Goal: Information Seeking & Learning: Learn about a topic

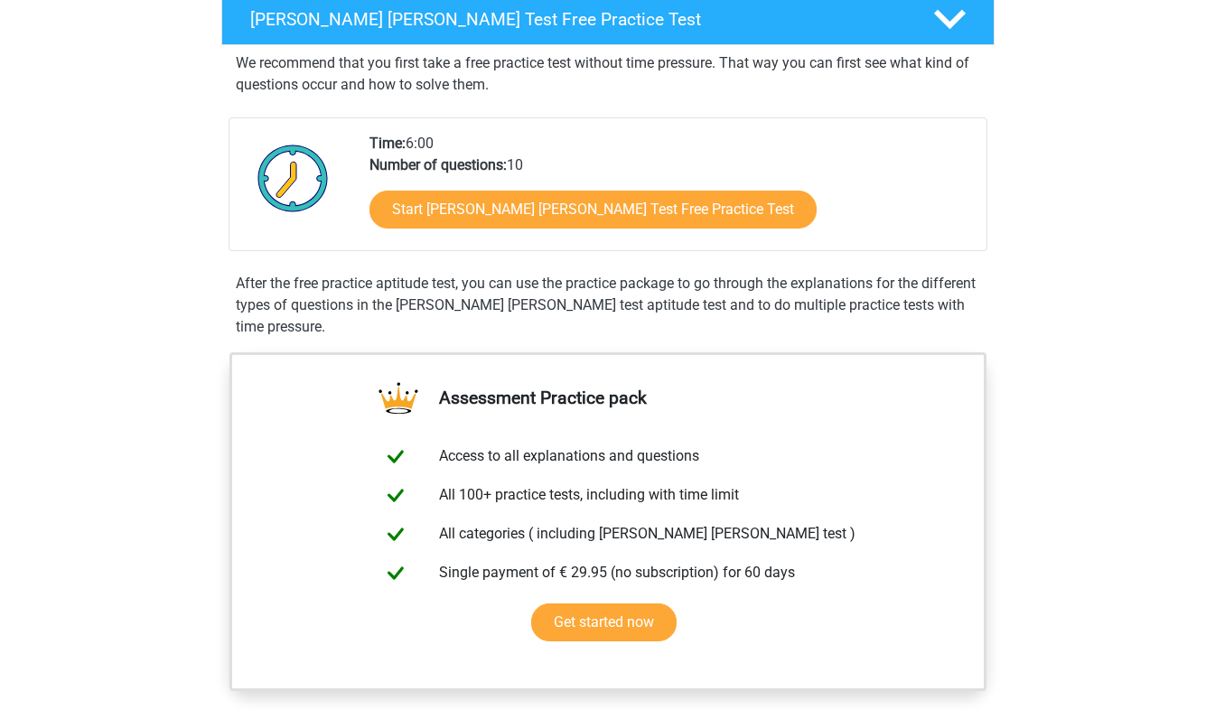
scroll to position [452, 0]
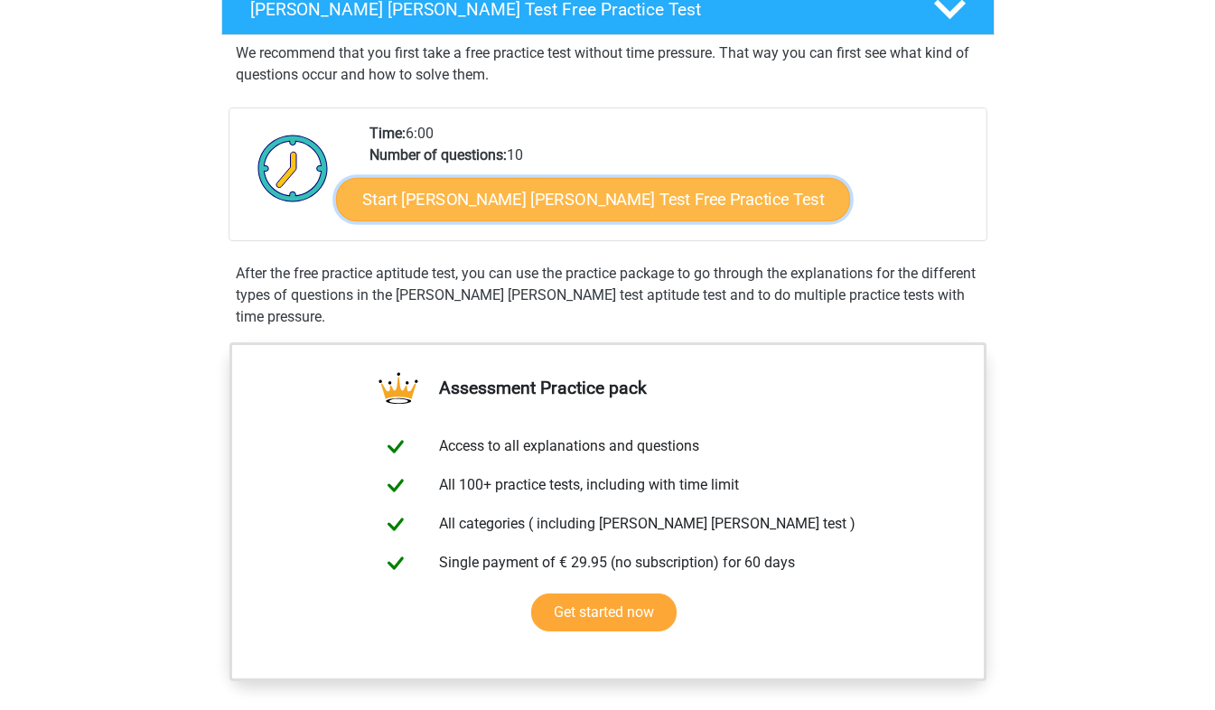
click at [567, 205] on link "Start [PERSON_NAME] [PERSON_NAME] Test Free Practice Test" at bounding box center [593, 199] width 514 height 43
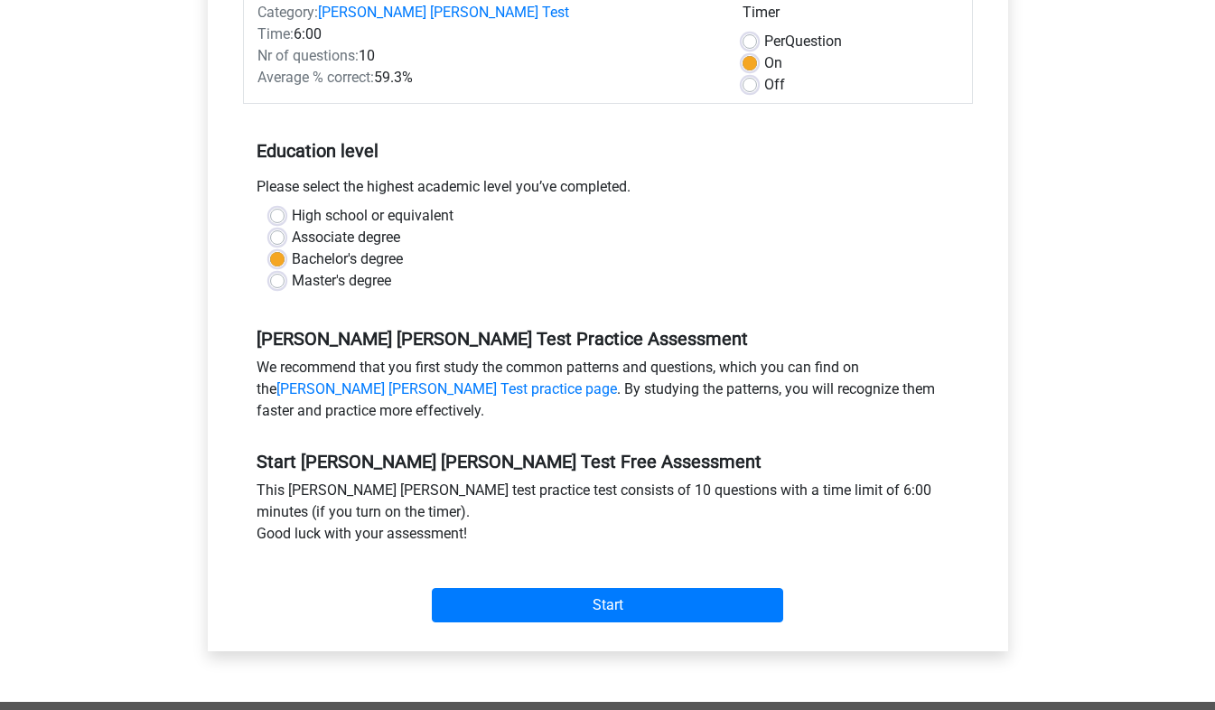
scroll to position [271, 0]
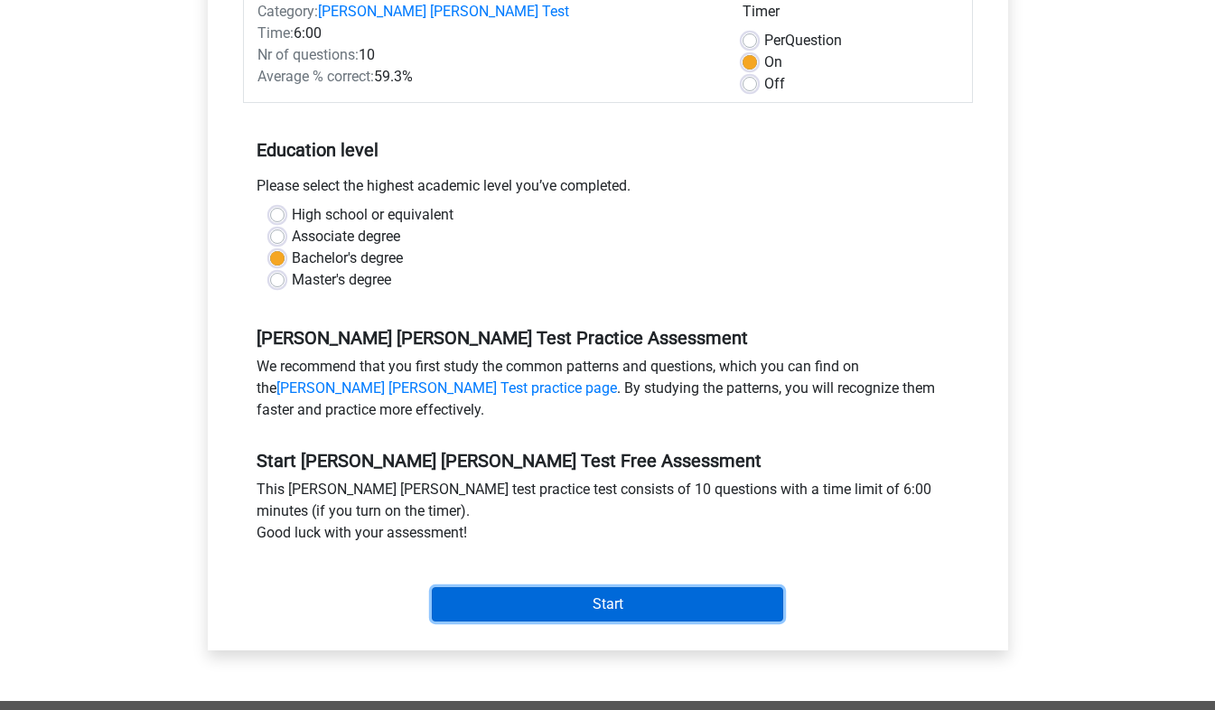
click at [689, 587] on input "Start" at bounding box center [607, 604] width 351 height 34
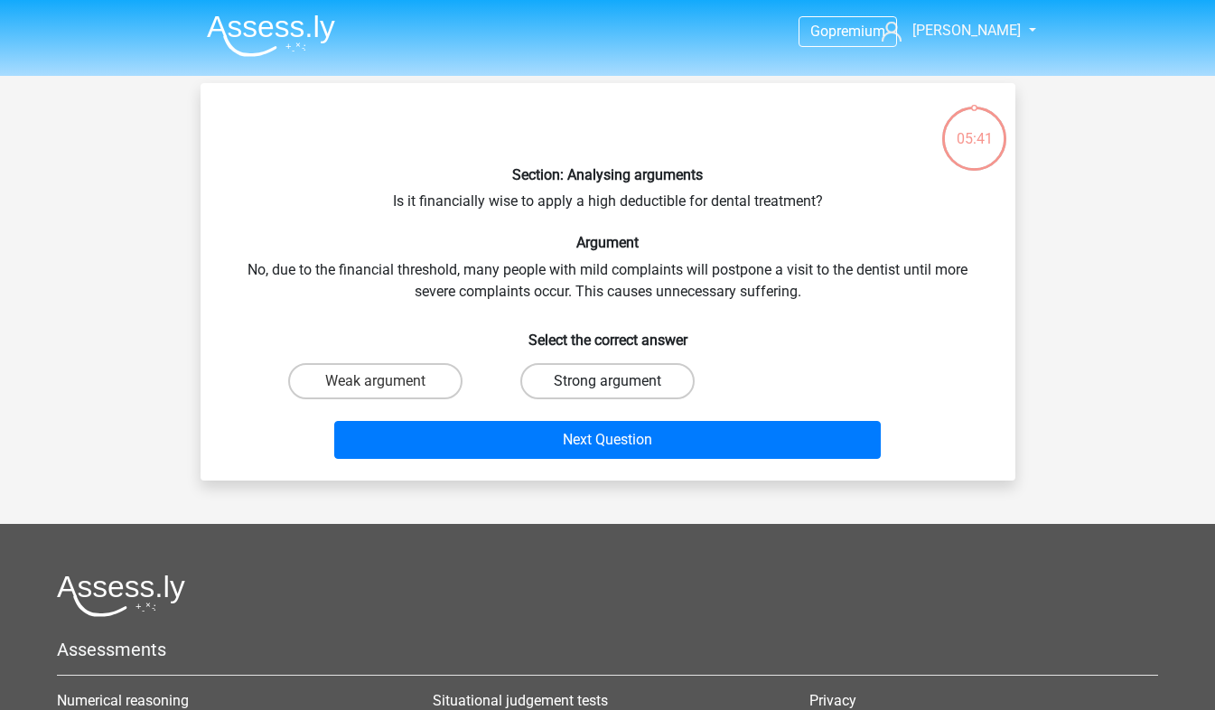
click at [588, 383] on label "Strong argument" at bounding box center [607, 381] width 174 height 36
click at [607, 383] on input "Strong argument" at bounding box center [613, 387] width 12 height 12
radio input "true"
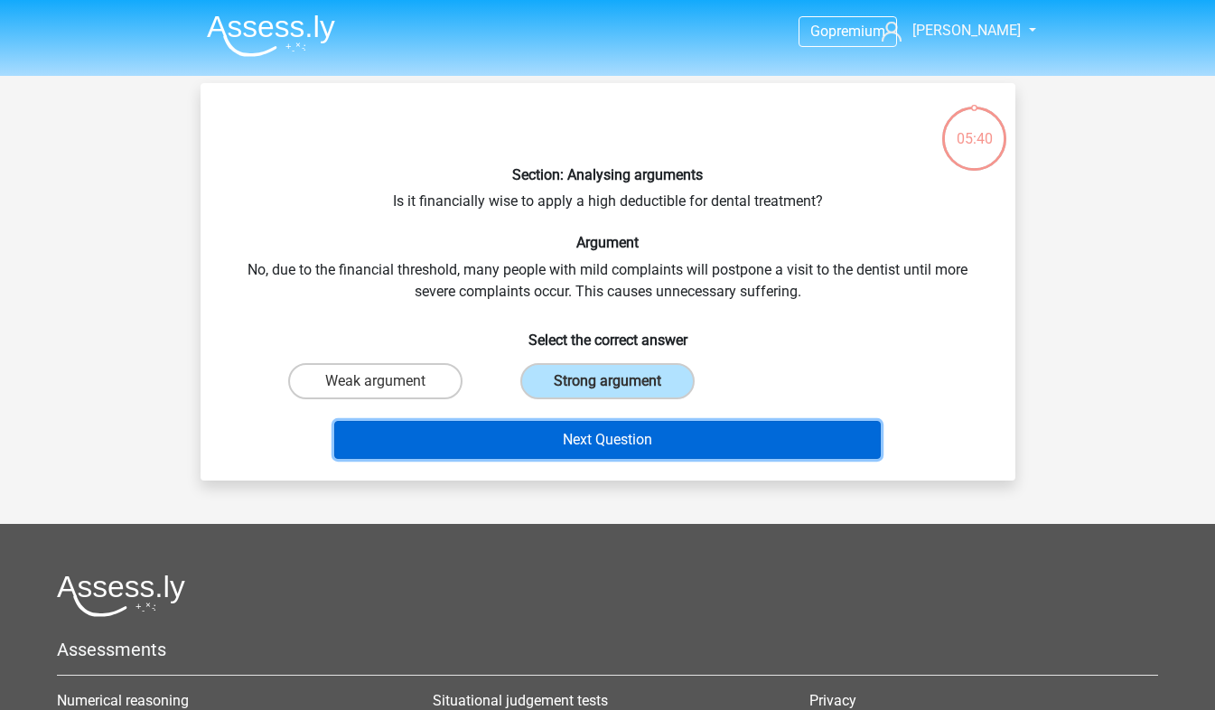
click at [588, 437] on button "Next Question" at bounding box center [607, 440] width 547 height 38
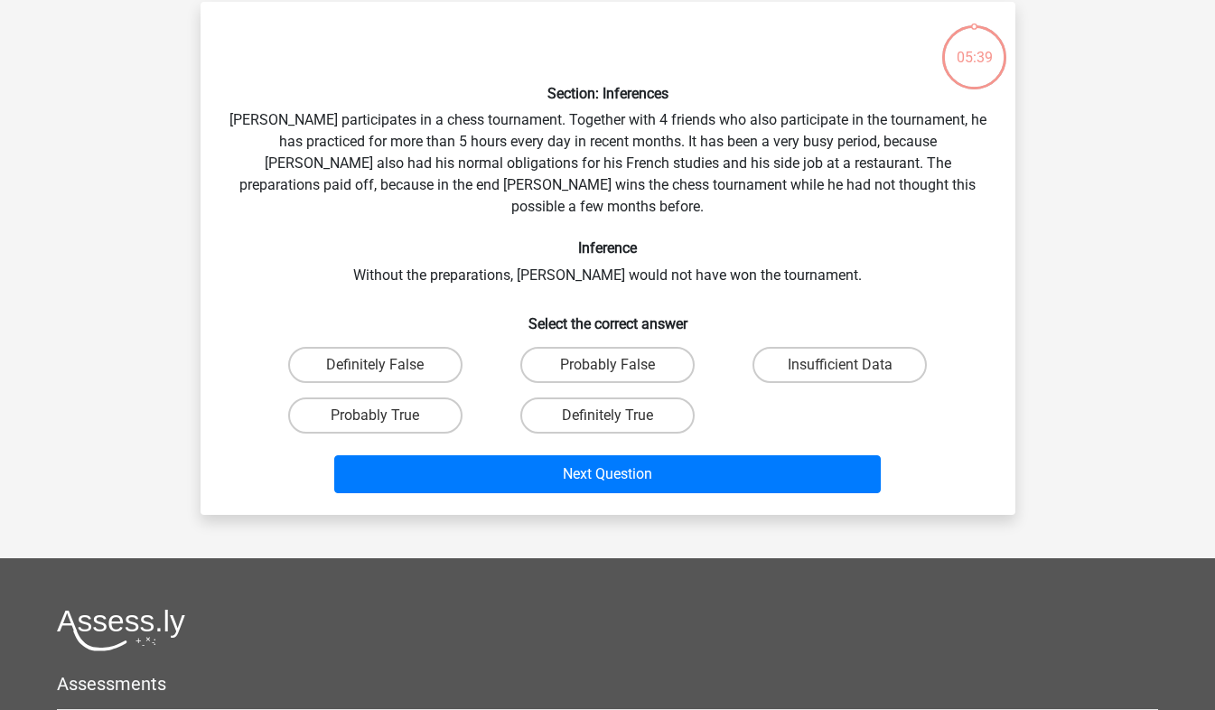
scroll to position [83, 0]
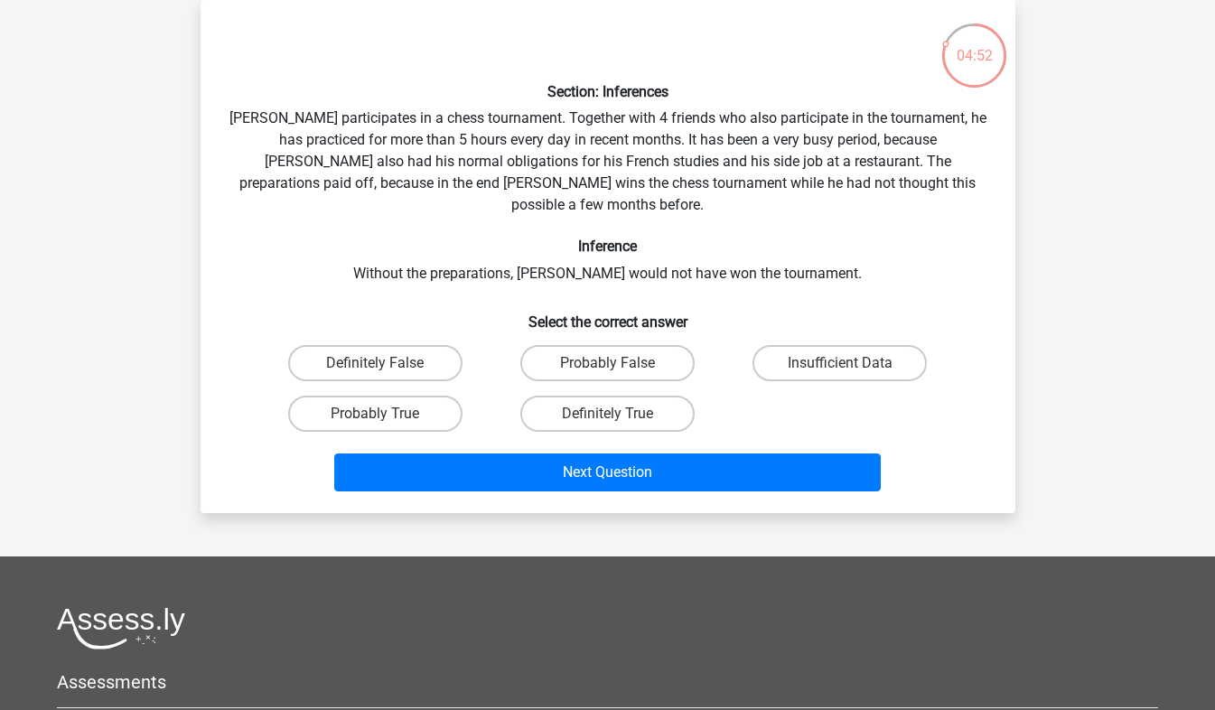
click at [609, 414] on input "Definitely True" at bounding box center [613, 420] width 12 height 12
radio input "true"
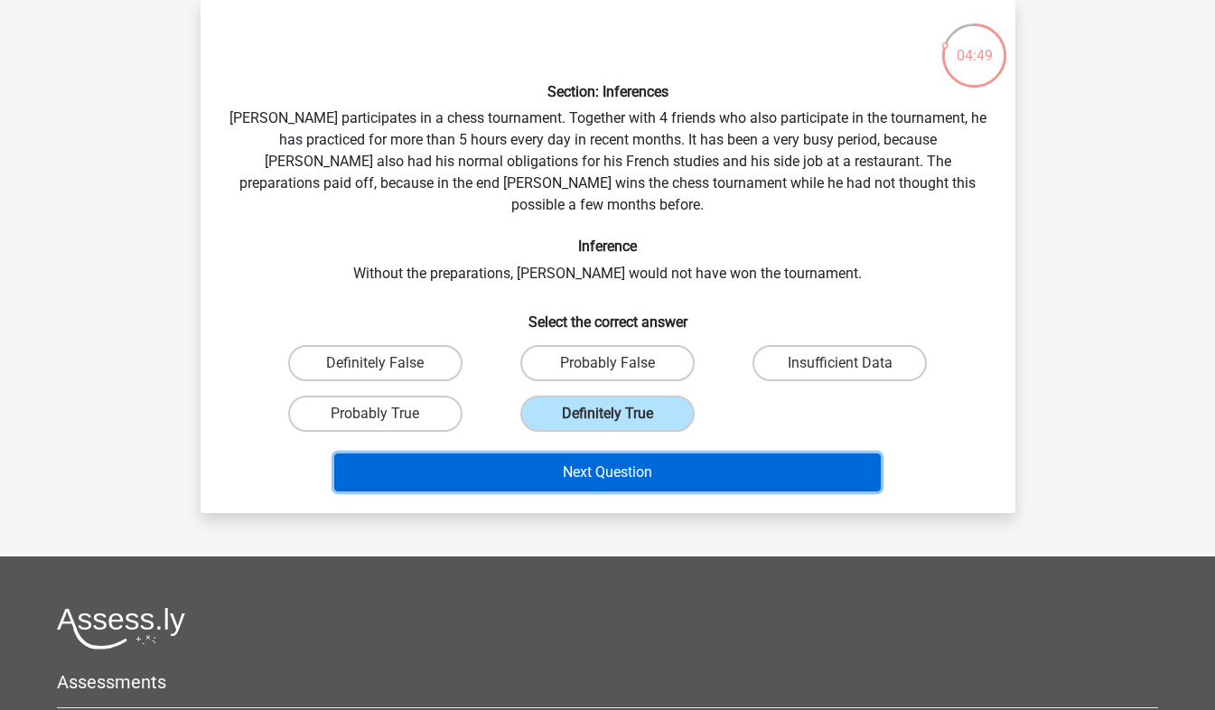
click at [601, 454] on button "Next Question" at bounding box center [607, 473] width 547 height 38
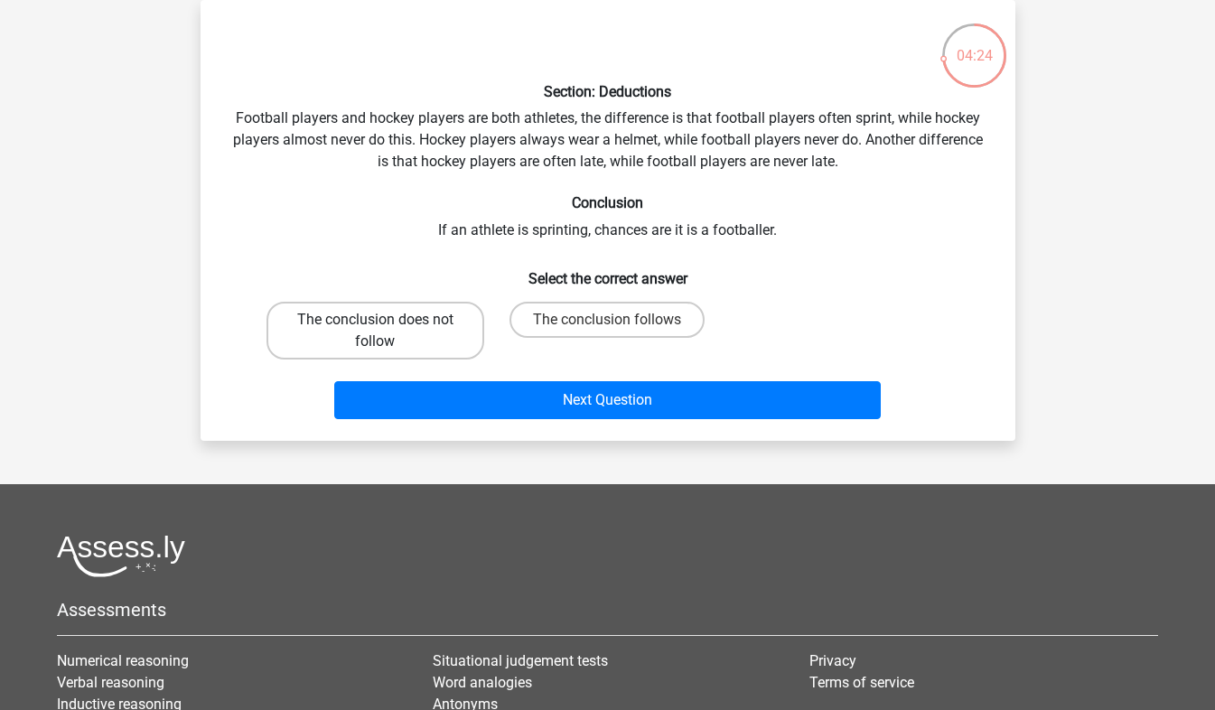
click at [392, 332] on label "The conclusion does not follow" at bounding box center [376, 331] width 218 height 58
click at [387, 332] on input "The conclusion does not follow" at bounding box center [381, 326] width 12 height 12
radio input "true"
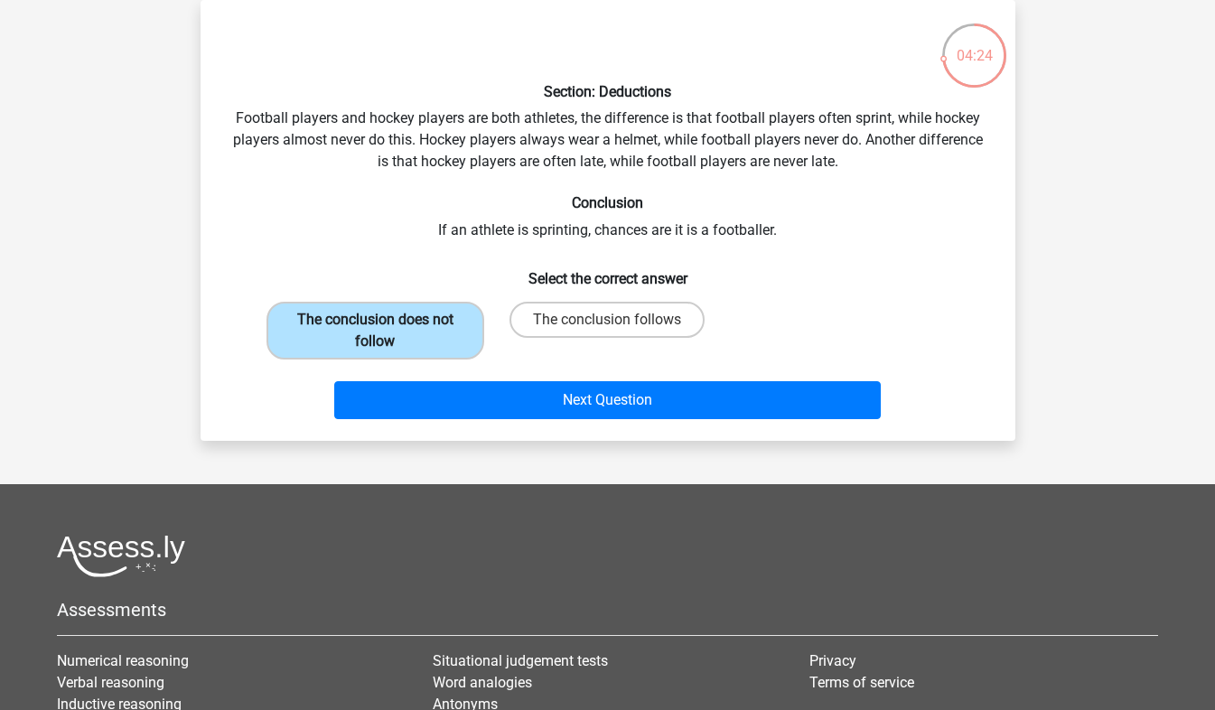
click at [392, 332] on label "The conclusion does not follow" at bounding box center [376, 331] width 218 height 58
click at [387, 332] on input "The conclusion does not follow" at bounding box center [381, 326] width 12 height 12
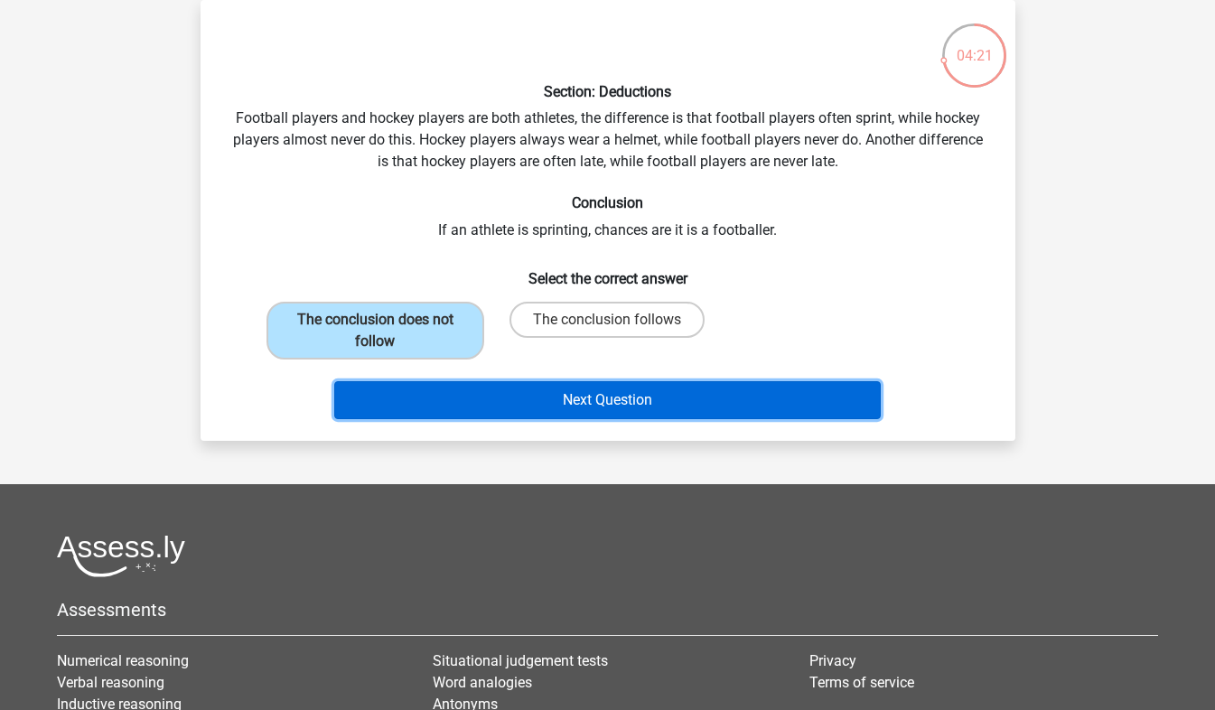
click at [636, 390] on button "Next Question" at bounding box center [607, 400] width 547 height 38
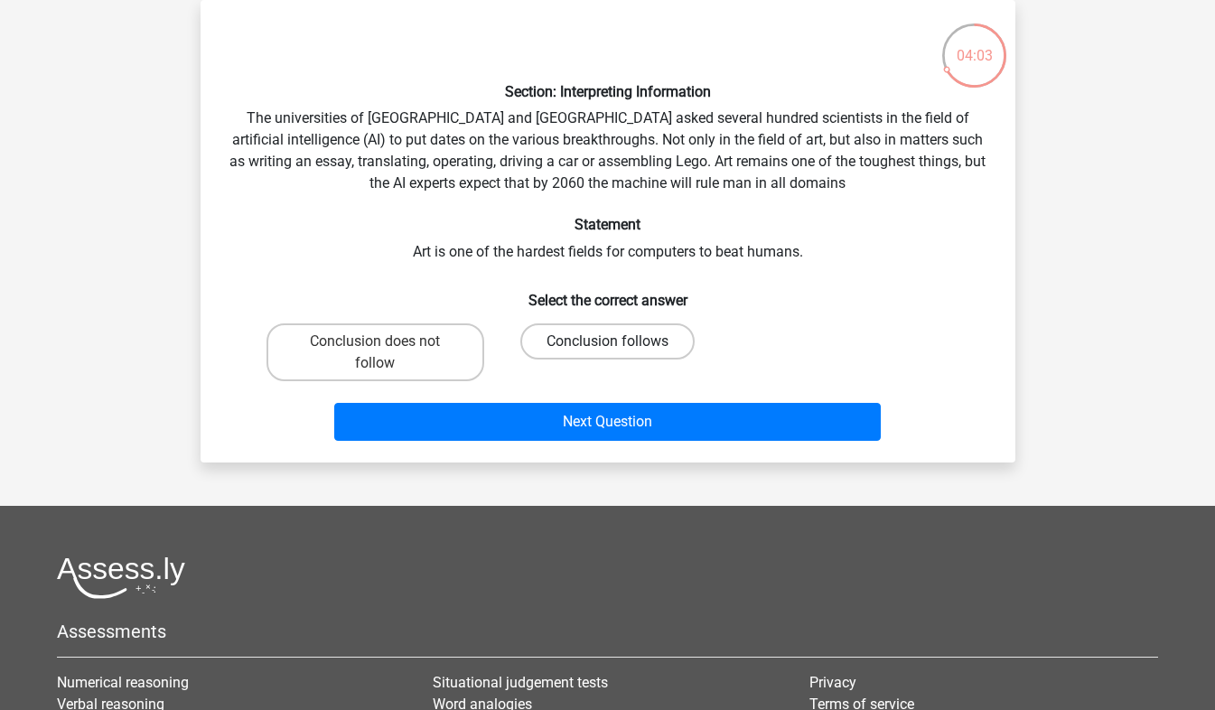
click at [568, 347] on label "Conclusion follows" at bounding box center [607, 341] width 174 height 36
click at [607, 347] on input "Conclusion follows" at bounding box center [613, 347] width 12 height 12
radio input "true"
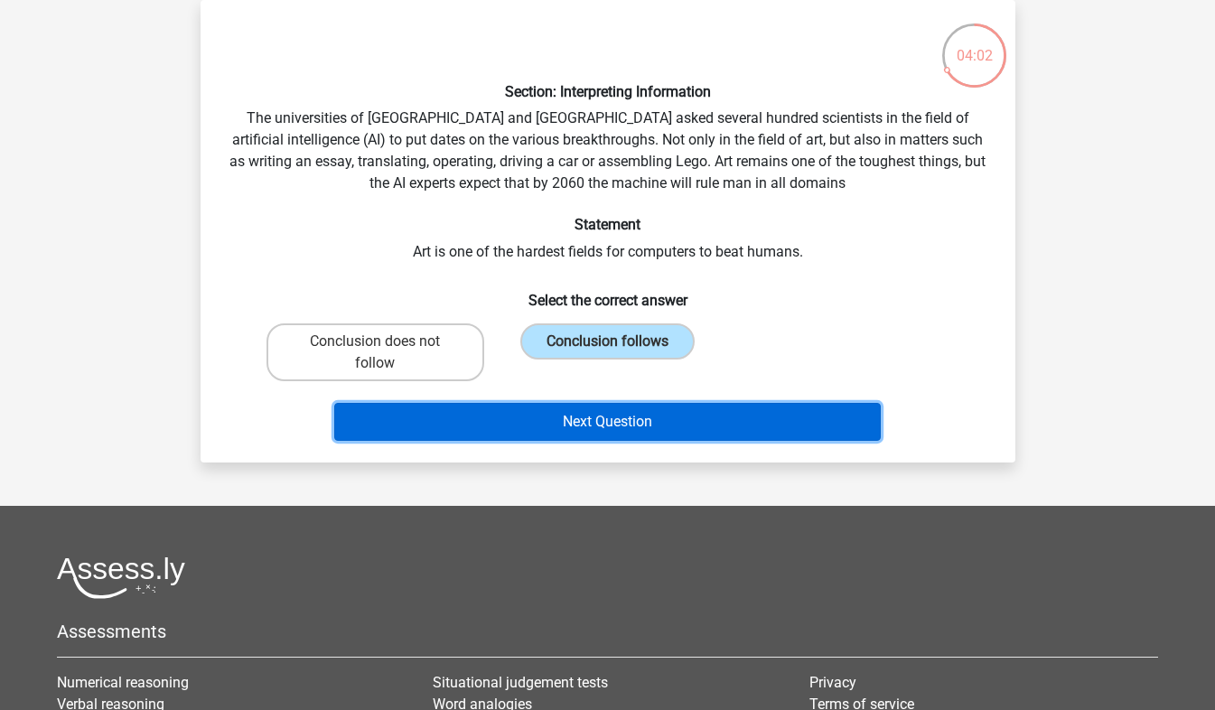
click at [587, 422] on button "Next Question" at bounding box center [607, 422] width 547 height 38
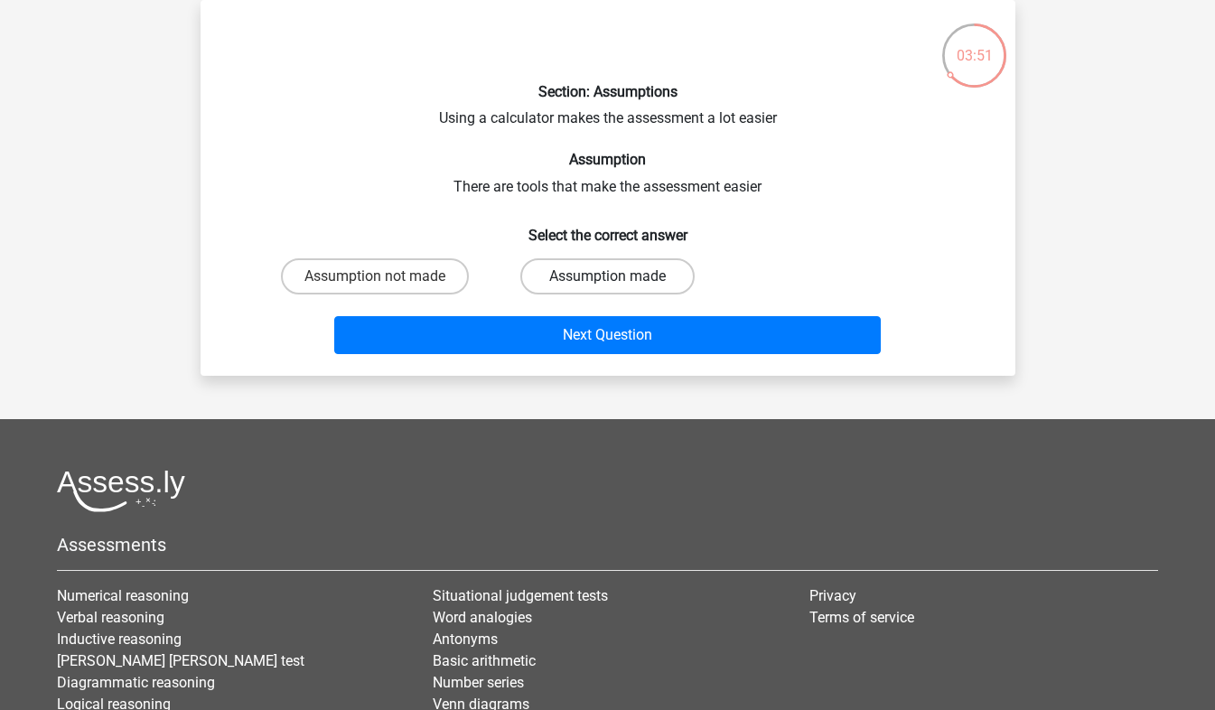
click at [581, 283] on label "Assumption made" at bounding box center [607, 276] width 174 height 36
click at [607, 283] on input "Assumption made" at bounding box center [613, 282] width 12 height 12
radio input "true"
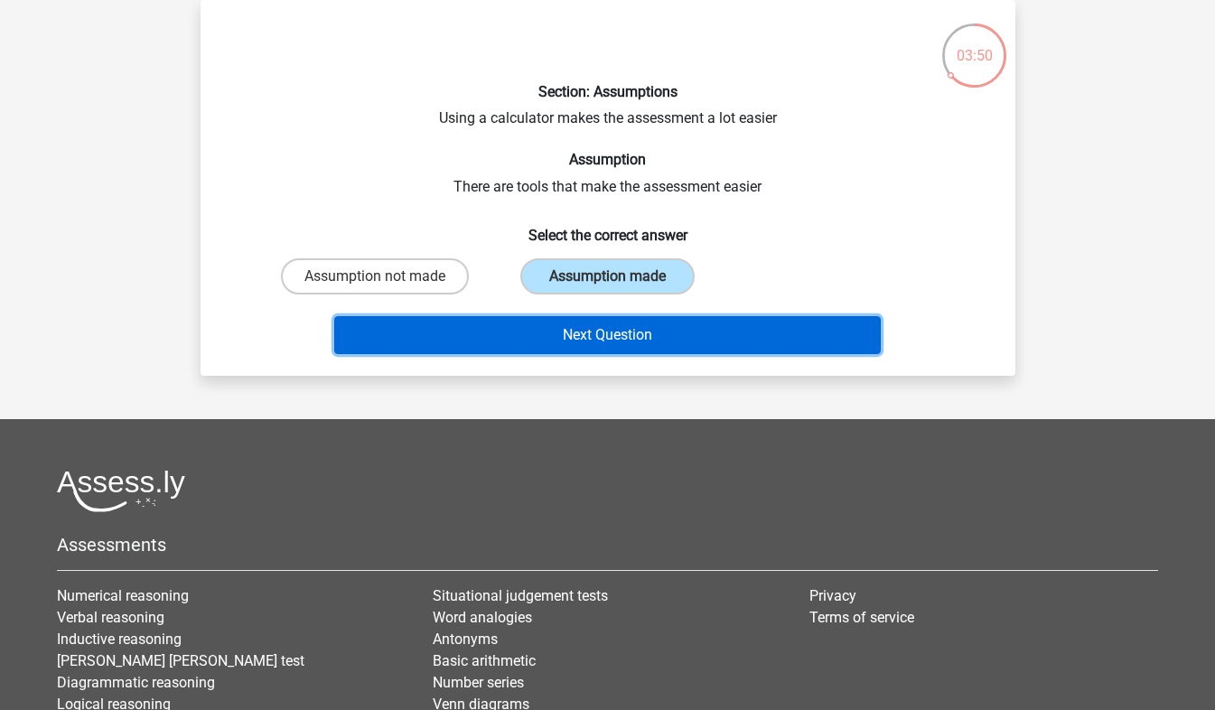
click at [600, 338] on button "Next Question" at bounding box center [607, 335] width 547 height 38
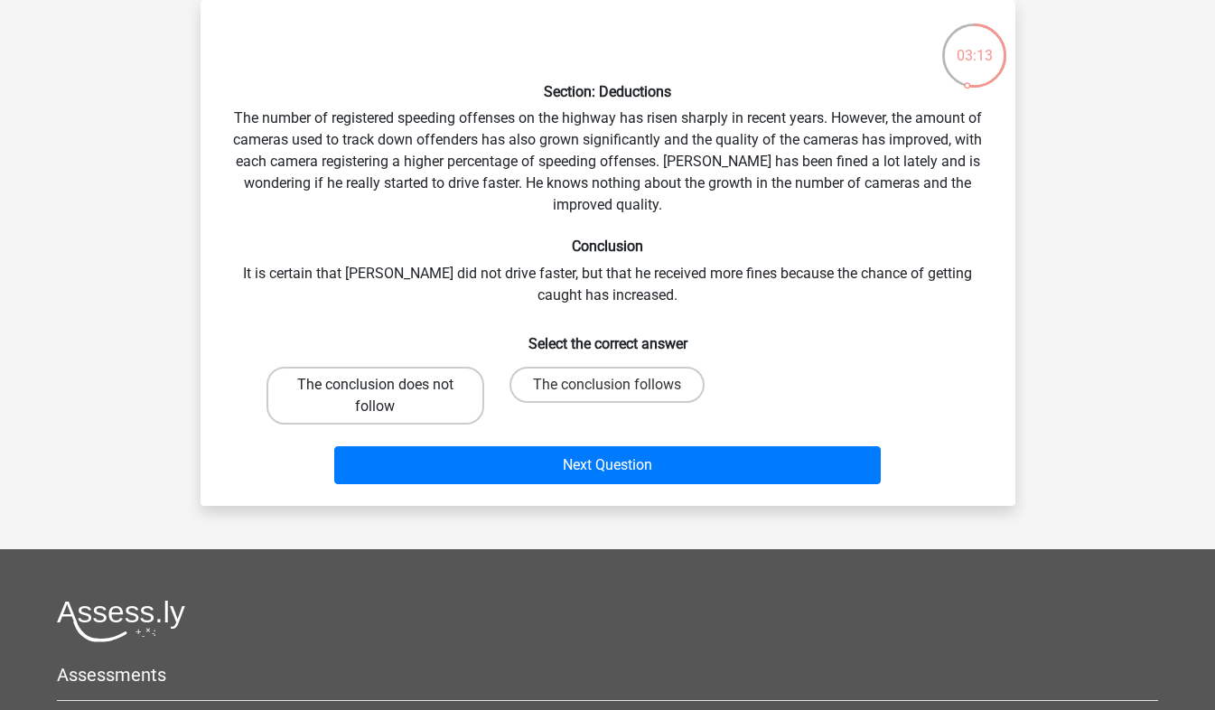
click at [463, 380] on label "The conclusion does not follow" at bounding box center [376, 396] width 218 height 58
click at [387, 385] on input "The conclusion does not follow" at bounding box center [381, 391] width 12 height 12
radio input "true"
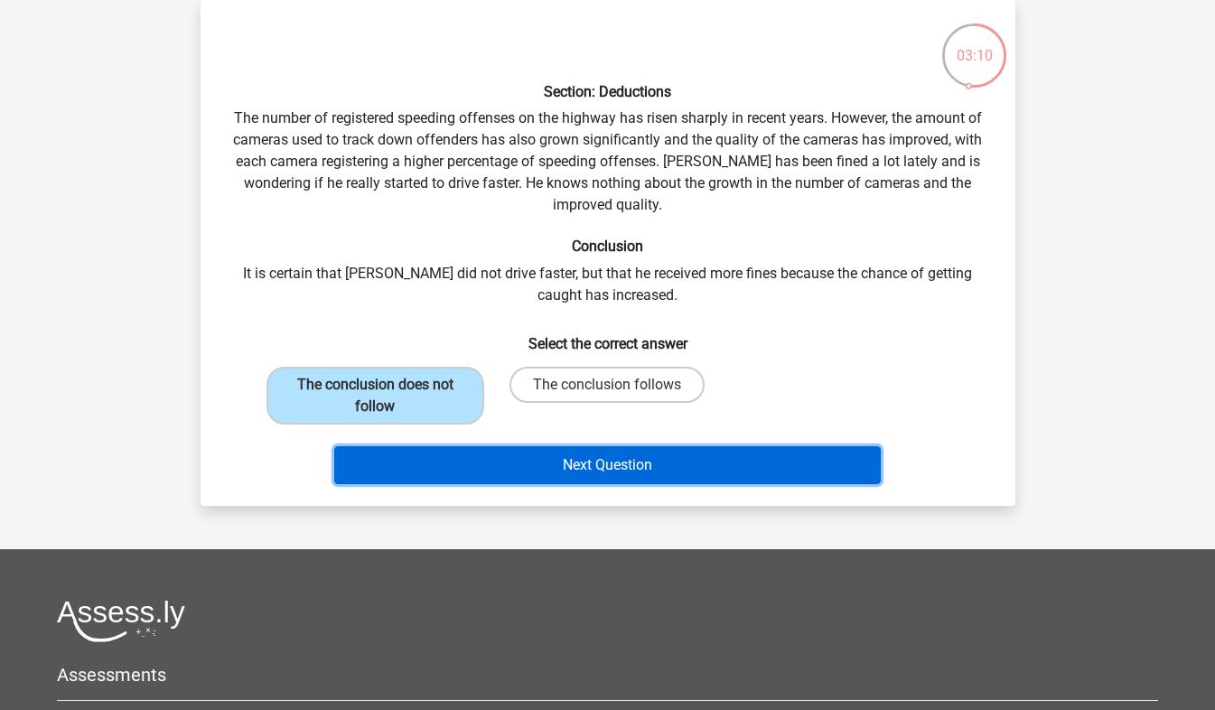
click at [567, 473] on button "Next Question" at bounding box center [607, 465] width 547 height 38
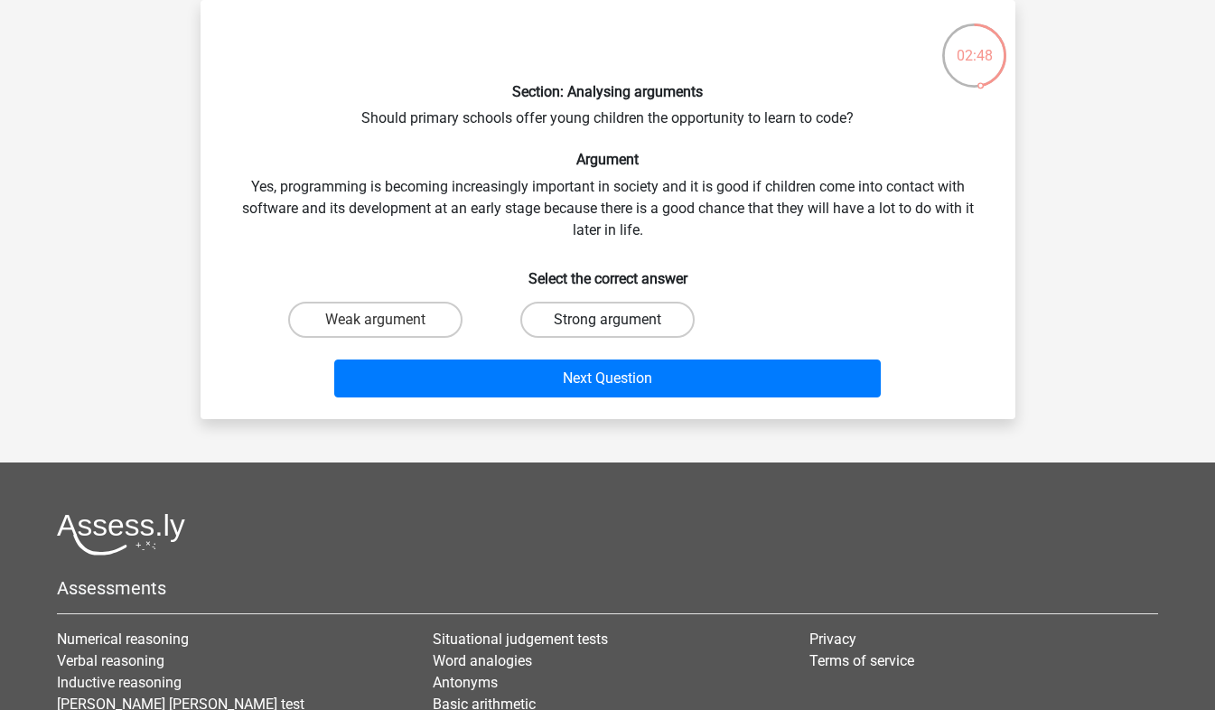
click at [622, 327] on label "Strong argument" at bounding box center [607, 320] width 174 height 36
click at [619, 327] on input "Strong argument" at bounding box center [613, 326] width 12 height 12
radio input "true"
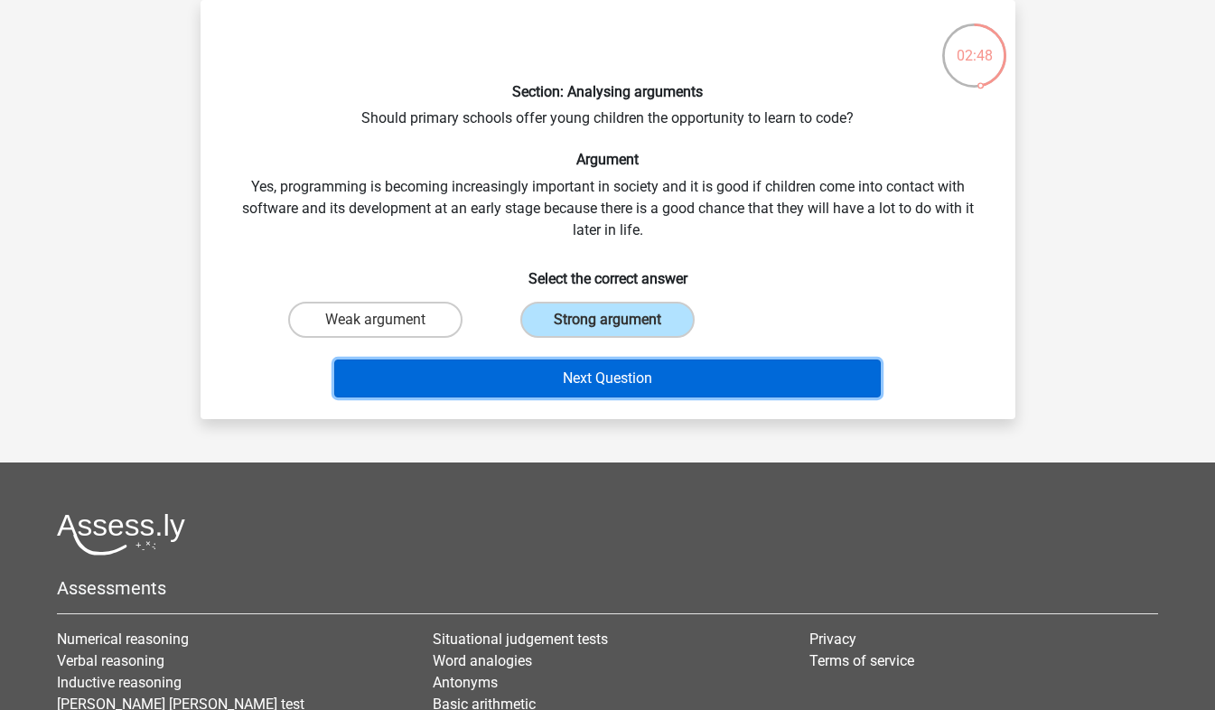
click at [641, 374] on button "Next Question" at bounding box center [607, 379] width 547 height 38
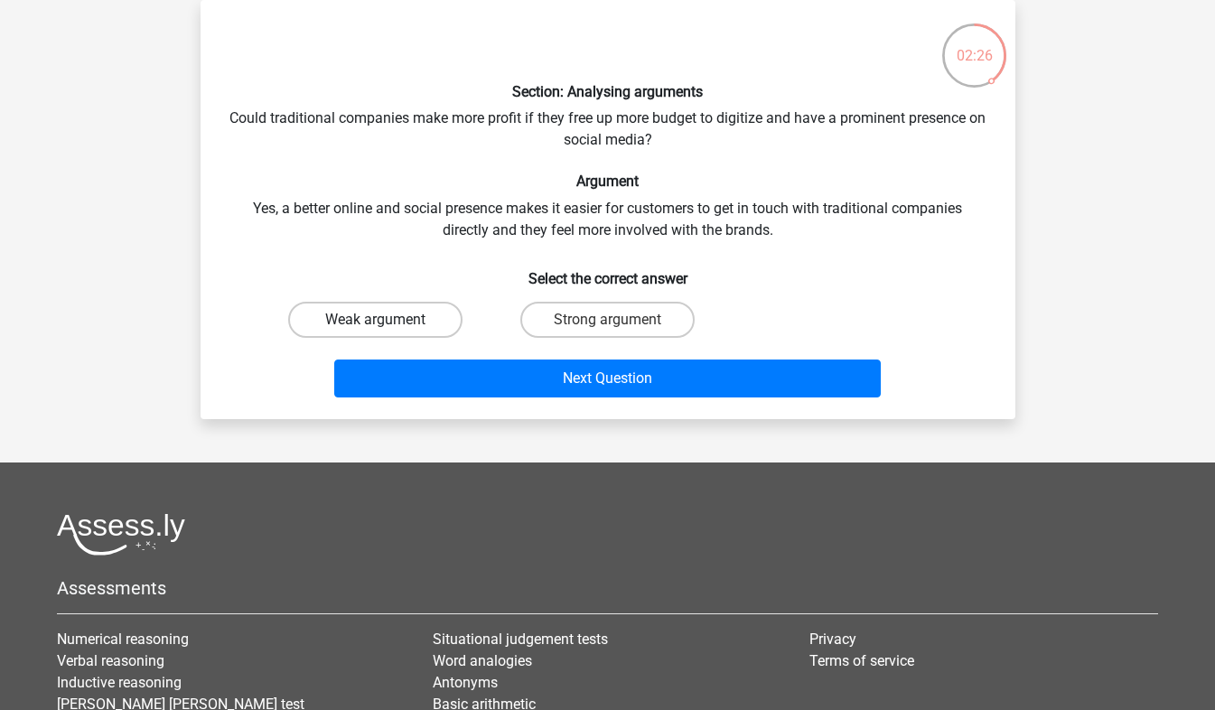
click at [417, 315] on label "Weak argument" at bounding box center [375, 320] width 174 height 36
click at [387, 320] on input "Weak argument" at bounding box center [381, 326] width 12 height 12
radio input "true"
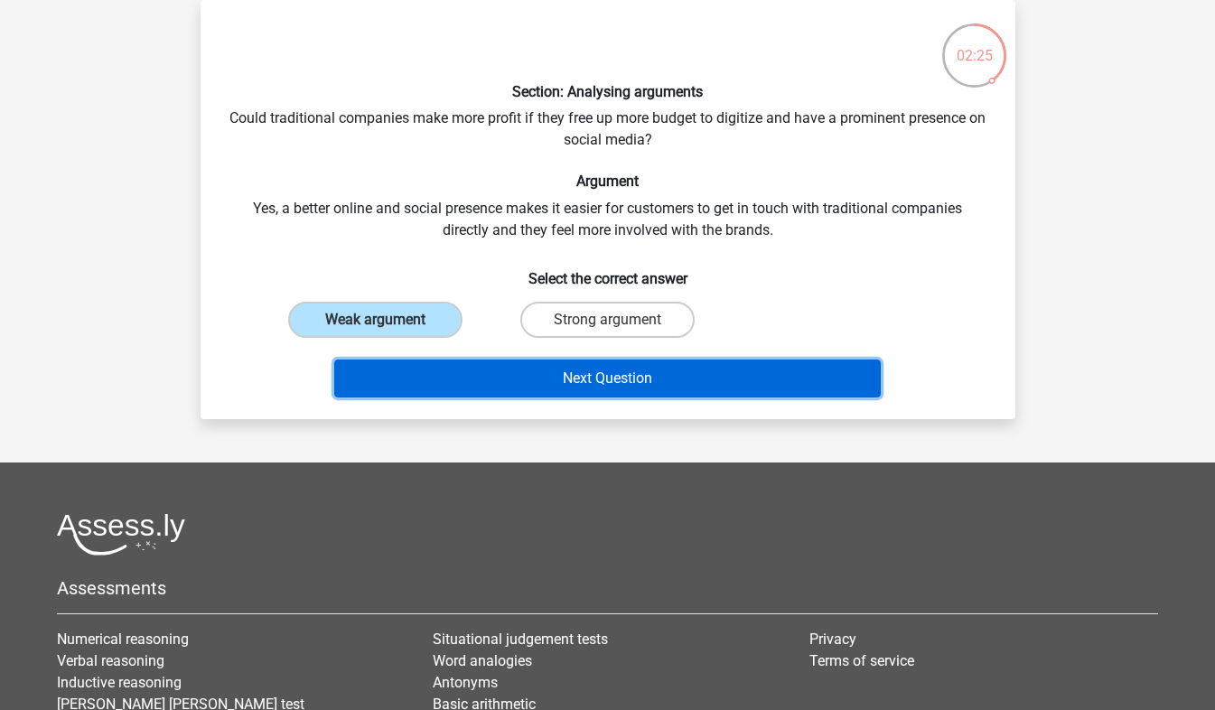
click at [503, 373] on button "Next Question" at bounding box center [607, 379] width 547 height 38
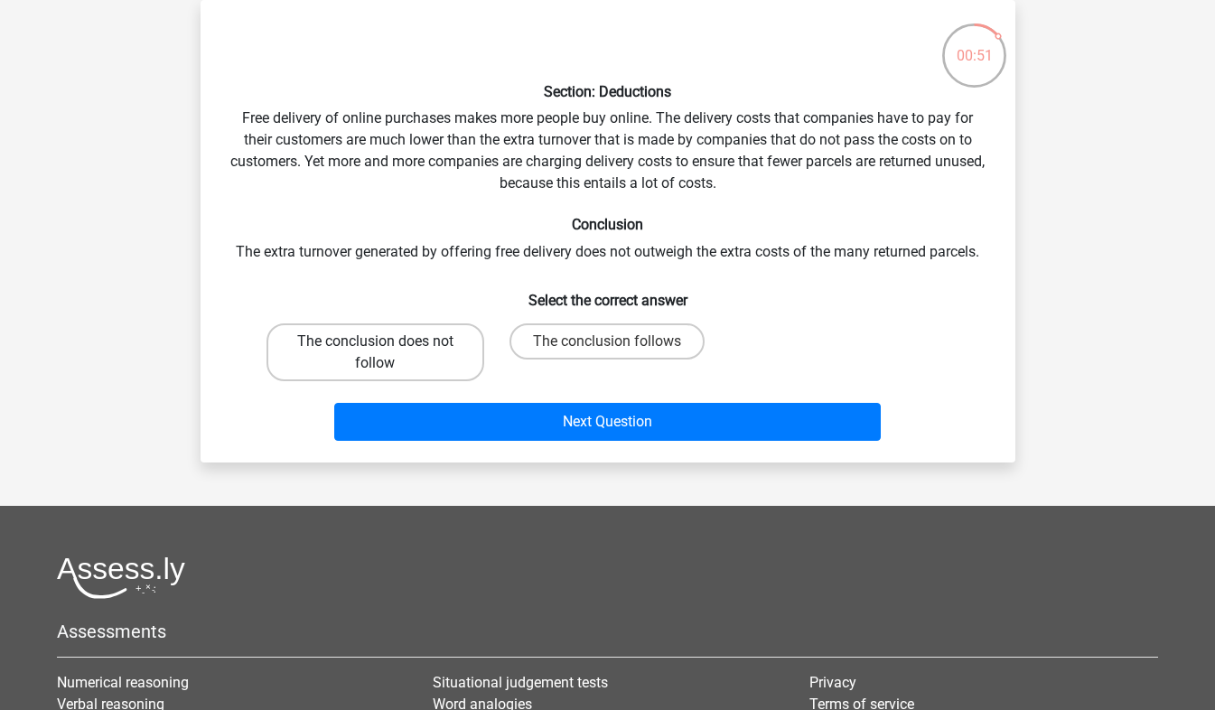
click at [432, 328] on label "The conclusion does not follow" at bounding box center [376, 352] width 218 height 58
click at [387, 341] on input "The conclusion does not follow" at bounding box center [381, 347] width 12 height 12
radio input "true"
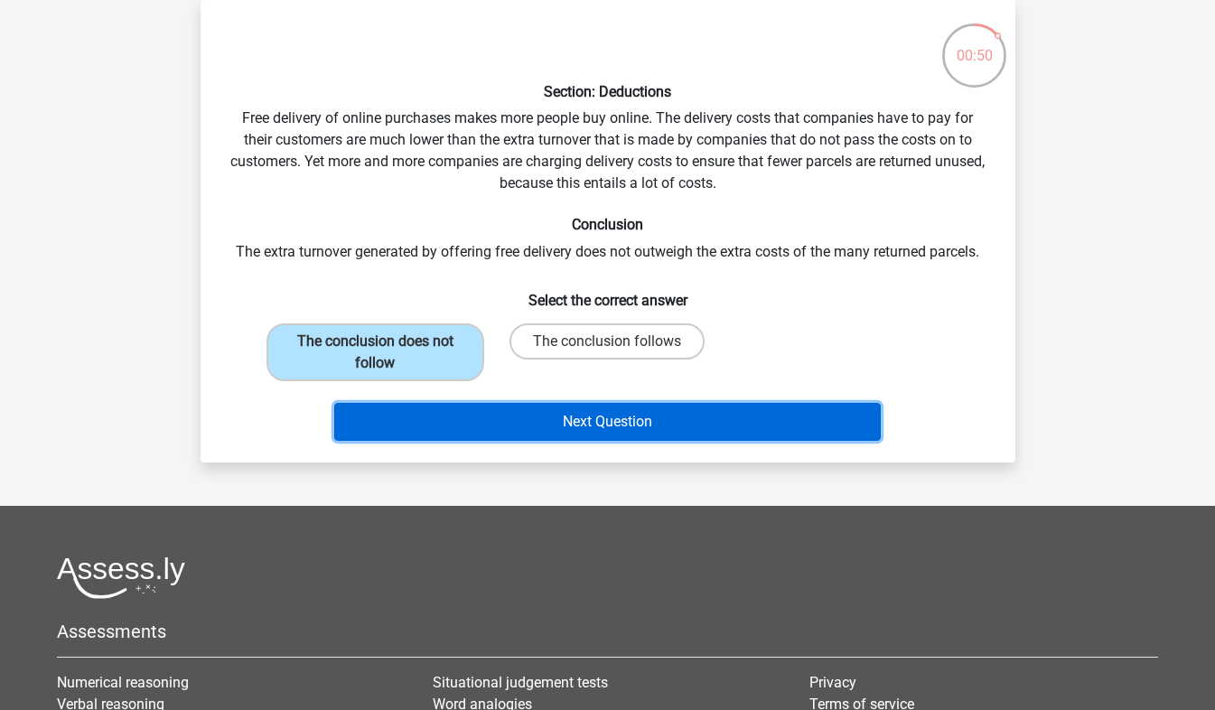
click at [570, 438] on button "Next Question" at bounding box center [607, 422] width 547 height 38
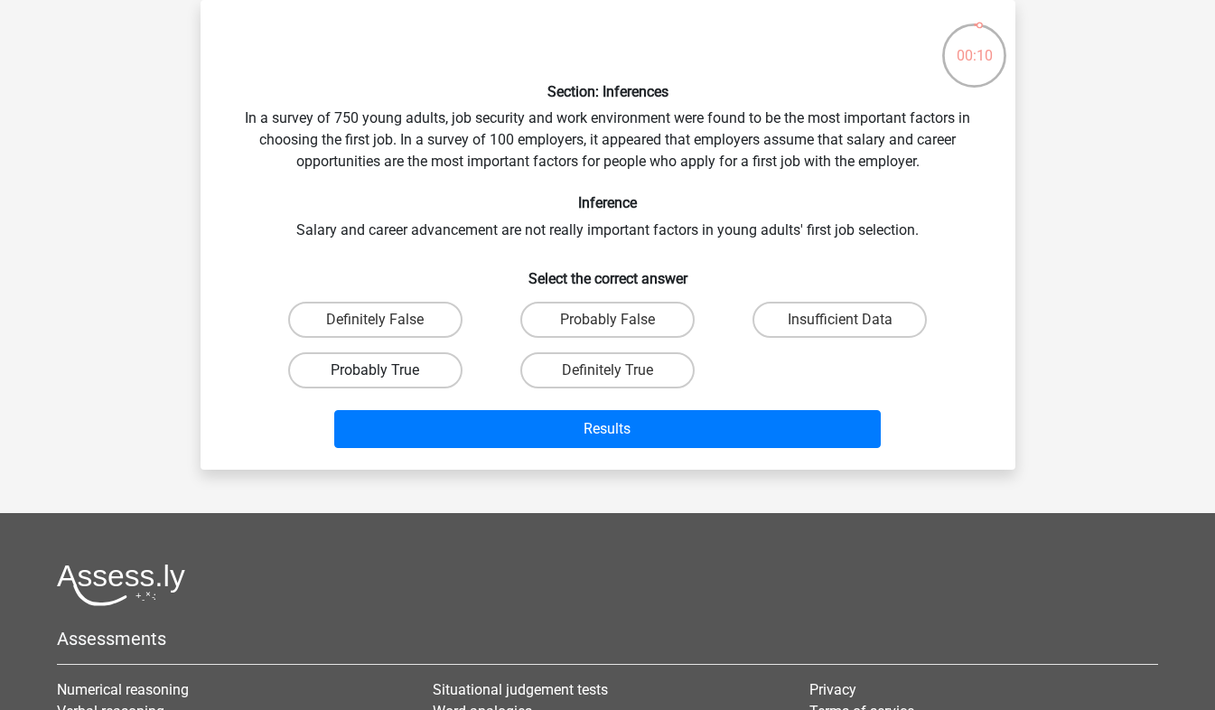
click at [426, 364] on label "Probably True" at bounding box center [375, 370] width 174 height 36
click at [387, 370] on input "Probably True" at bounding box center [381, 376] width 12 height 12
radio input "true"
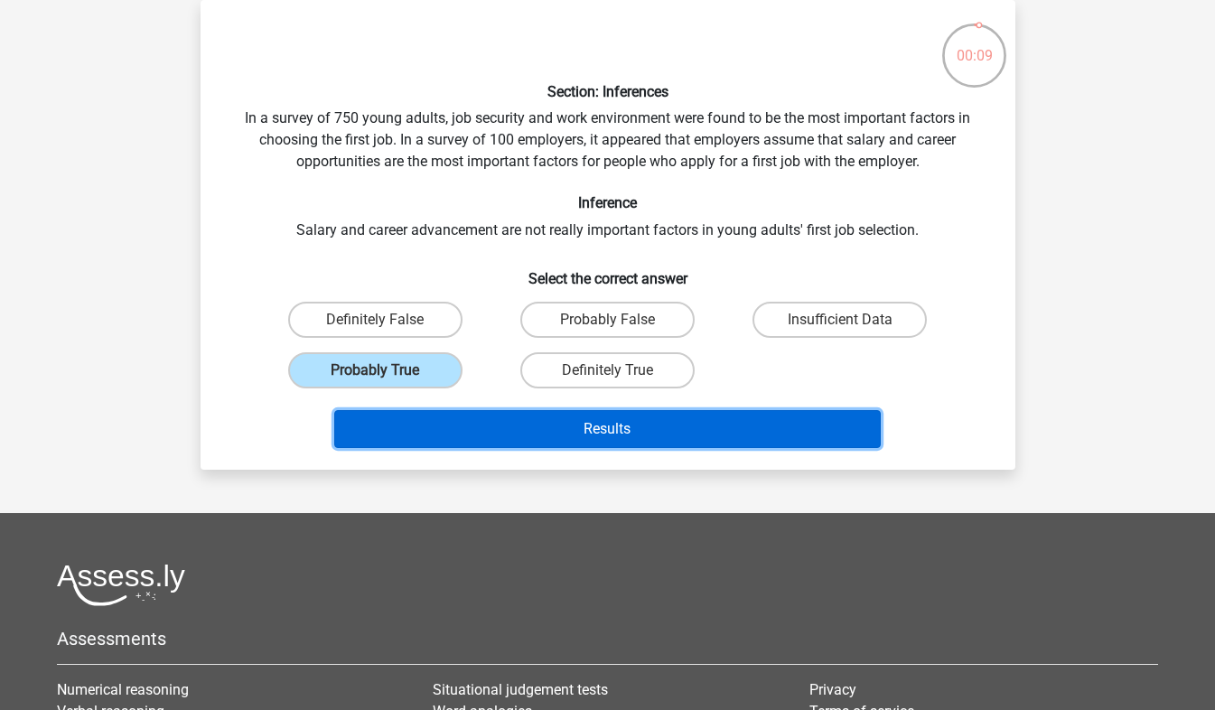
click at [528, 431] on button "Results" at bounding box center [607, 429] width 547 height 38
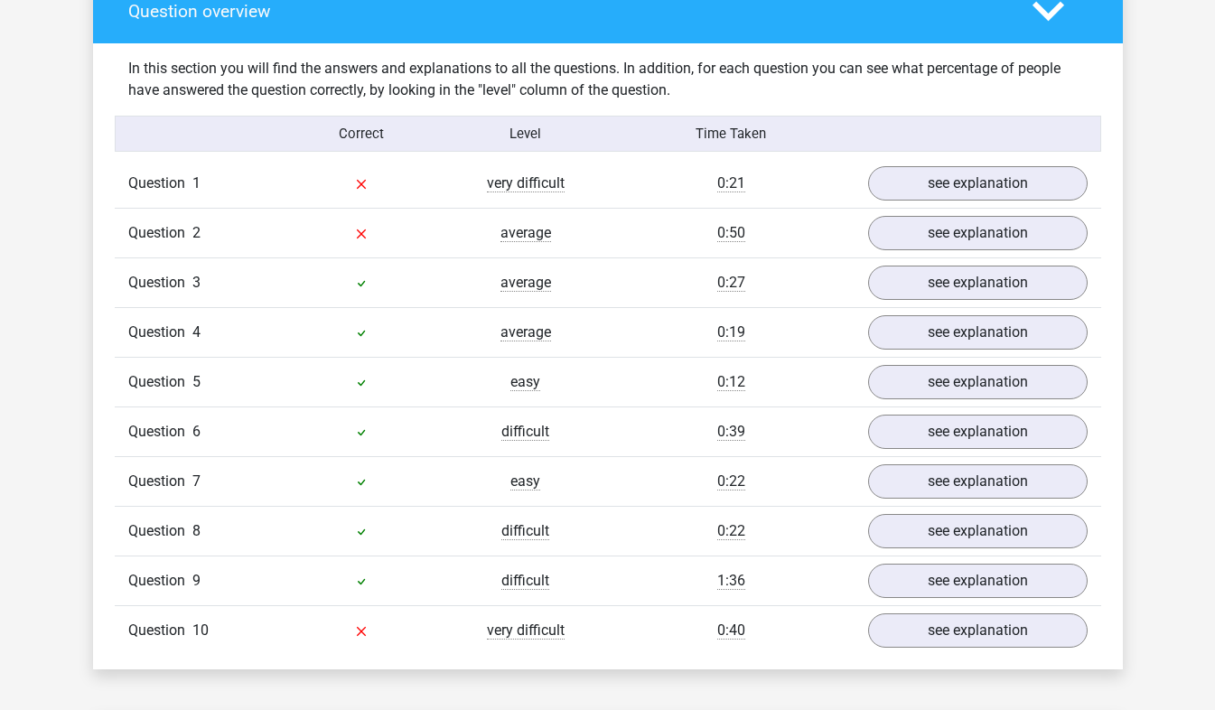
scroll to position [1355, 0]
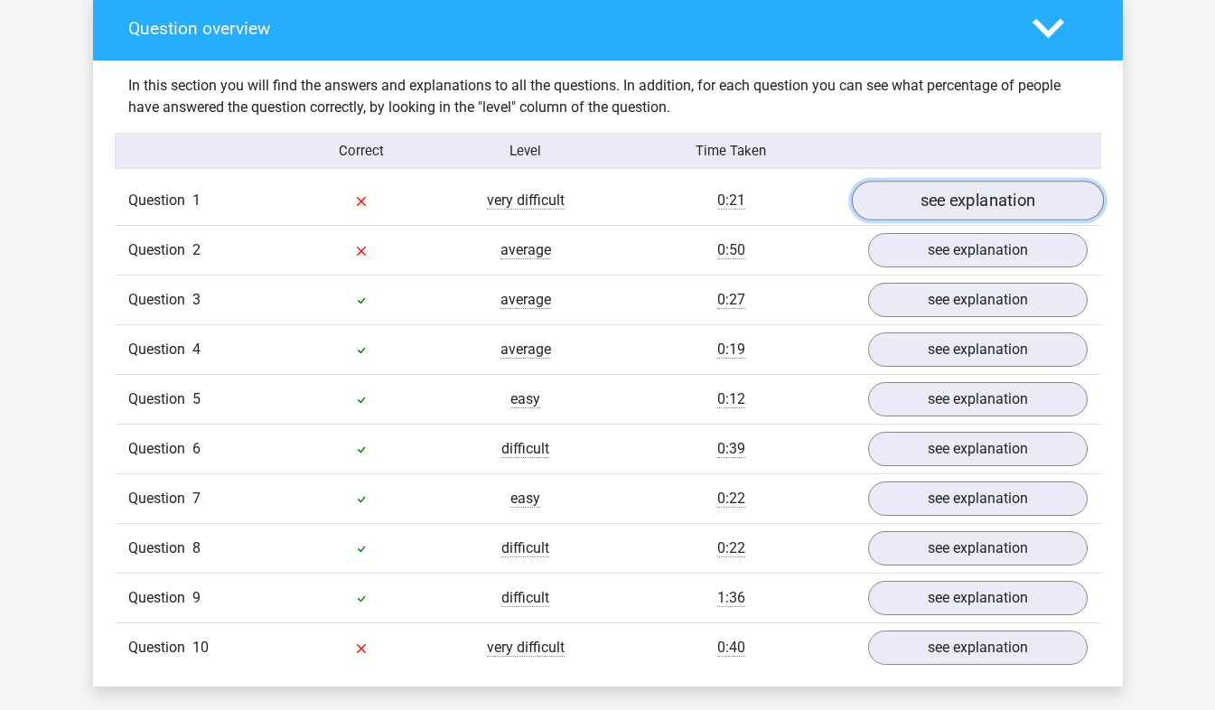
click at [921, 192] on link "see explanation" at bounding box center [977, 202] width 252 height 40
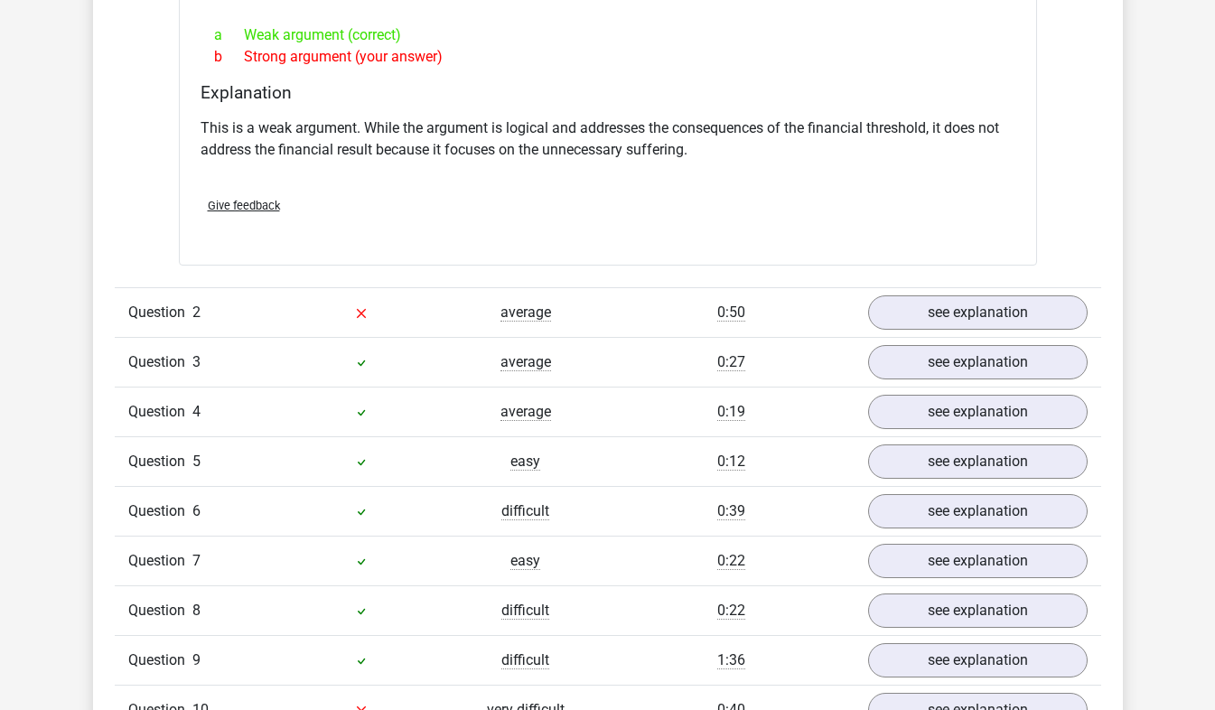
scroll to position [1807, 0]
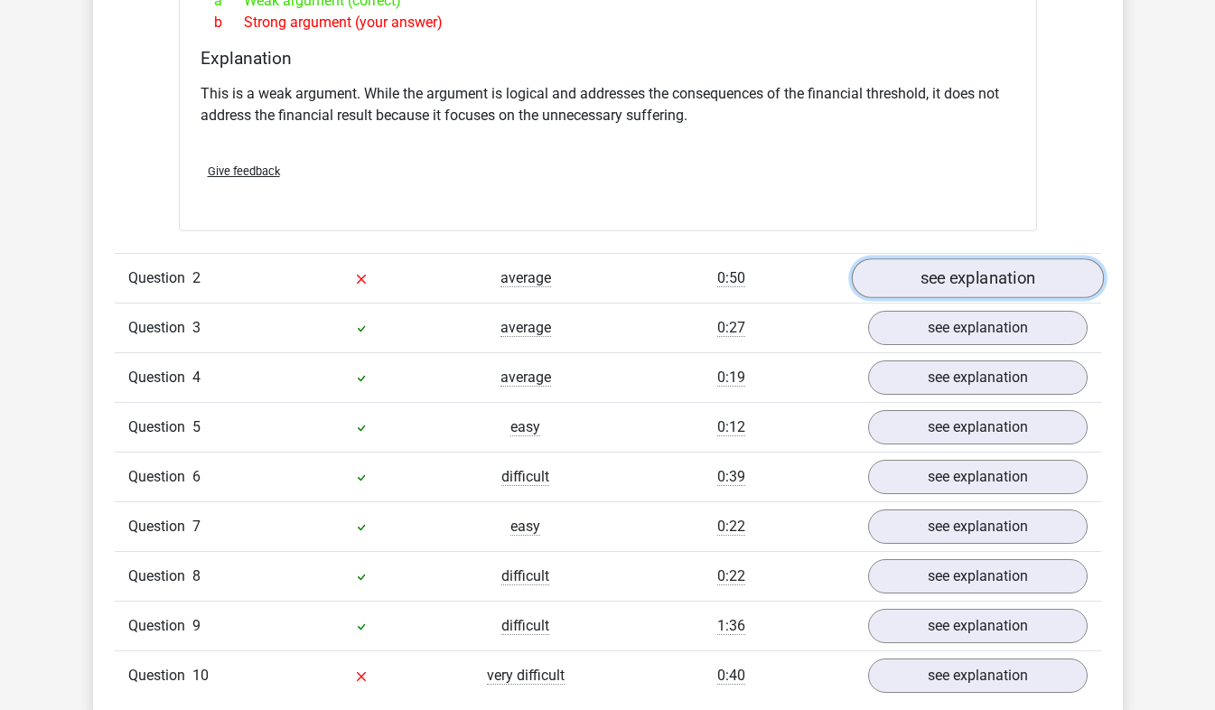
click at [931, 267] on link "see explanation" at bounding box center [977, 278] width 252 height 40
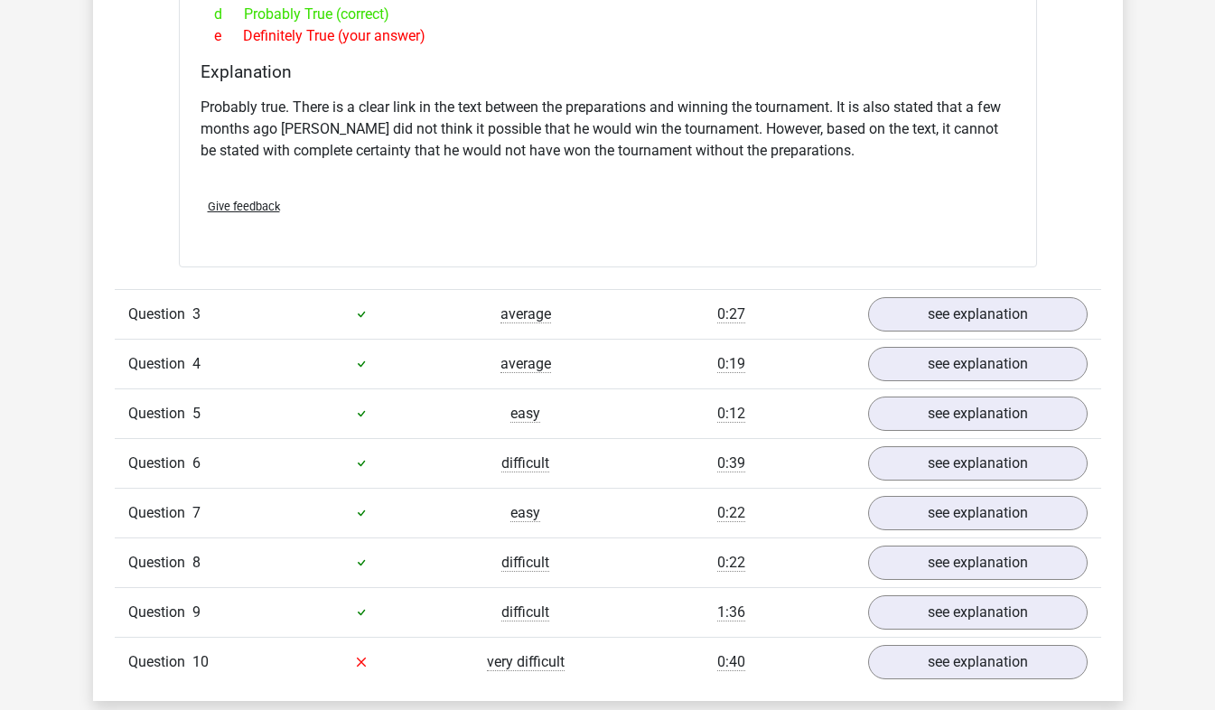
scroll to position [2439, 0]
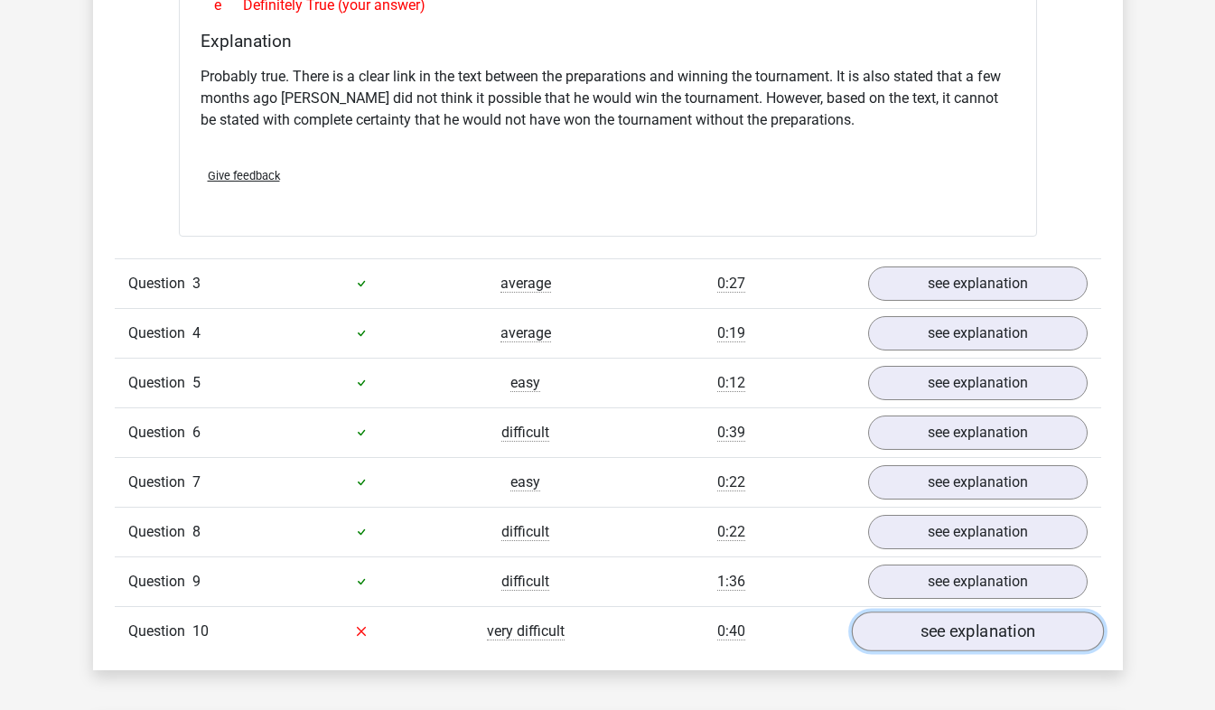
click at [943, 617] on link "see explanation" at bounding box center [977, 632] width 252 height 40
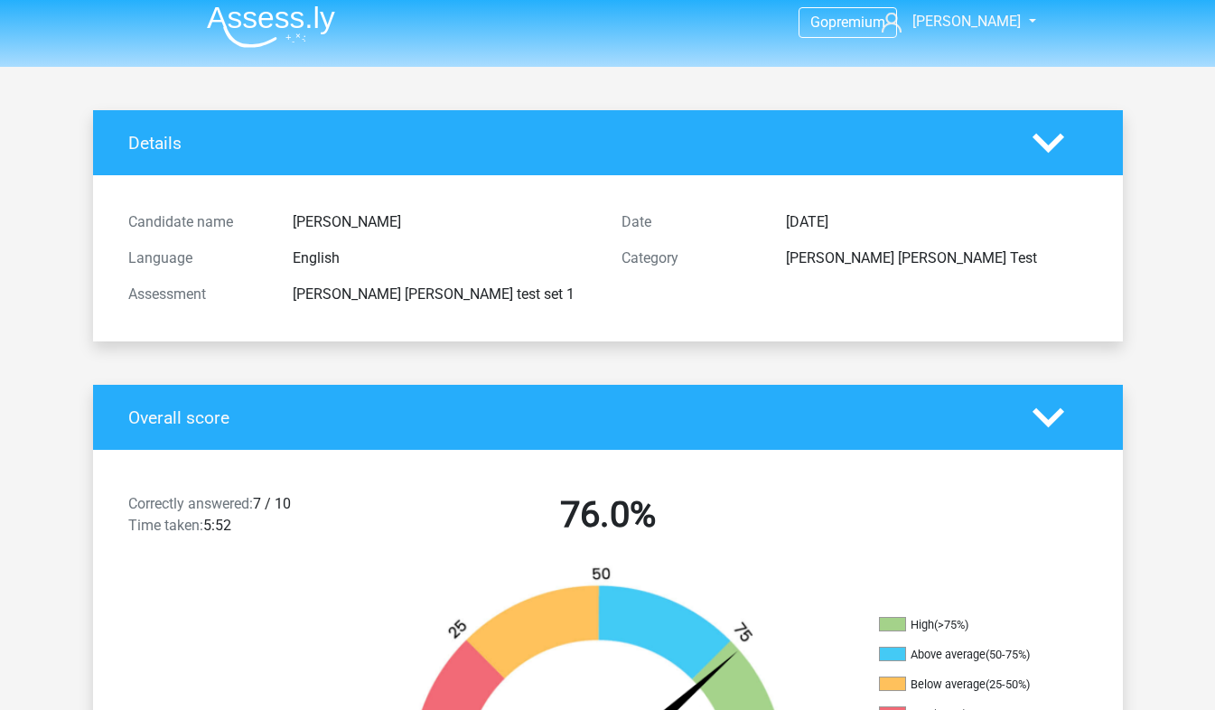
scroll to position [0, 0]
